Goal: Transaction & Acquisition: Purchase product/service

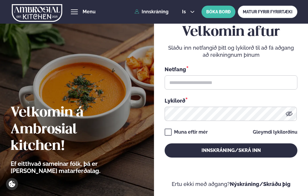
click at [205, 86] on input "text" at bounding box center [231, 82] width 132 height 14
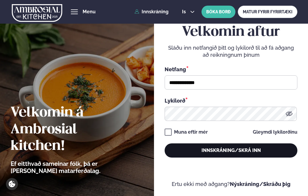
type input "**********"
click at [219, 151] on button "Innskráning/Skrá inn" at bounding box center [231, 150] width 132 height 14
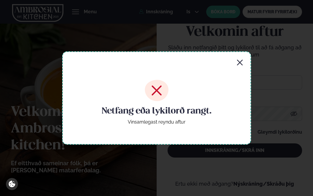
click at [242, 61] on icon "button" at bounding box center [239, 62] width 7 height 7
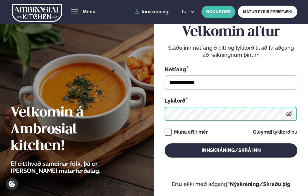
click at [165, 143] on button "Innskráning/Skrá inn" at bounding box center [231, 150] width 132 height 14
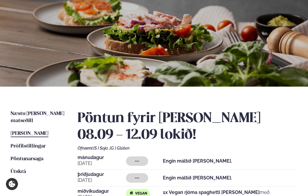
scroll to position [60, 0]
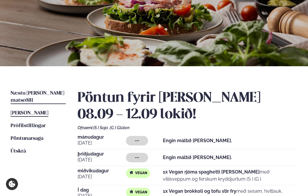
click at [32, 92] on span "Næstu [PERSON_NAME] matseðill" at bounding box center [38, 97] width 54 height 12
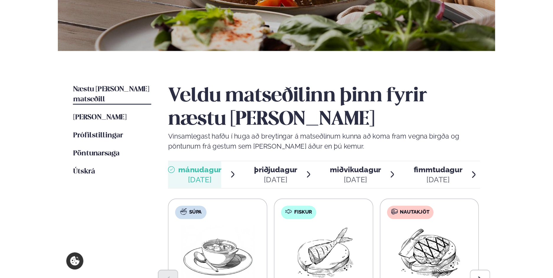
scroll to position [150, 0]
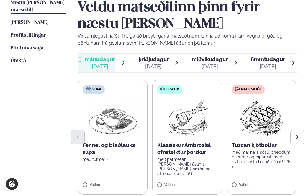
click at [149, 62] on span "þriðjudagur" at bounding box center [153, 59] width 30 height 6
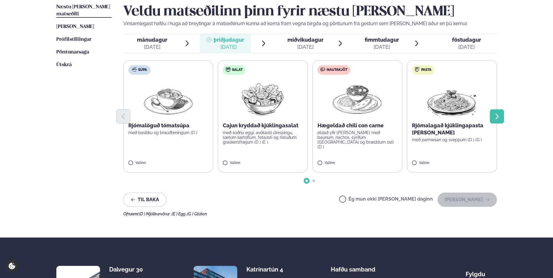
click at [308, 116] on button "Next slide" at bounding box center [497, 116] width 14 height 14
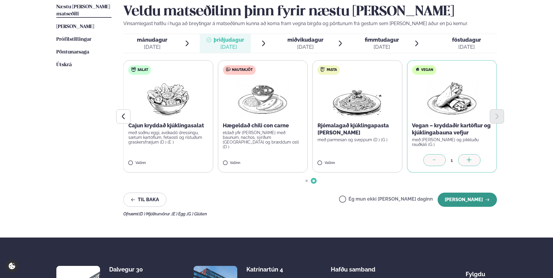
click at [308, 195] on button "[PERSON_NAME]" at bounding box center [467, 199] width 59 height 14
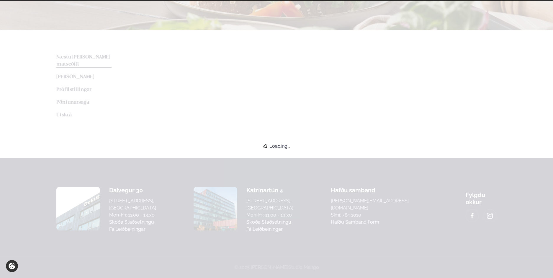
scroll to position [100, 0]
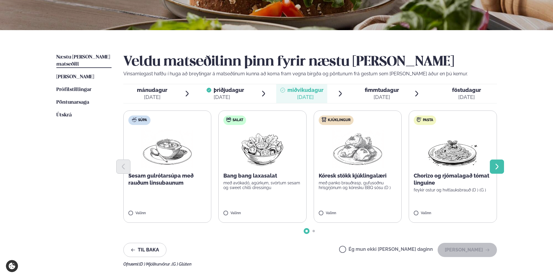
click at [308, 168] on icon "Next slide" at bounding box center [496, 166] width 3 height 6
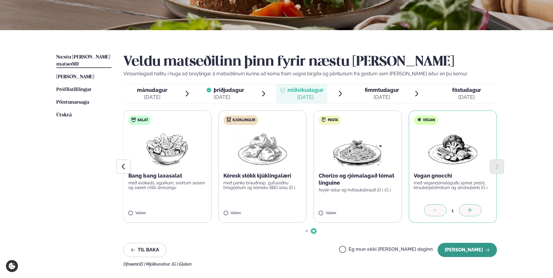
click at [308, 195] on button "[PERSON_NAME]" at bounding box center [467, 250] width 59 height 14
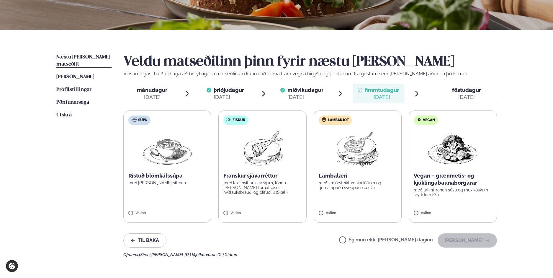
click at [308, 195] on div "Þjónusta Hádegismatur fyrir fyrirtæki Fyrirtækja veitingar Einkapartý Matseðill…" at bounding box center [276, 149] width 553 height 498
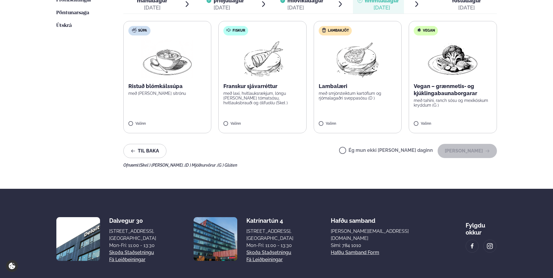
scroll to position [40, 0]
